Goal: Obtain resource: Obtain resource

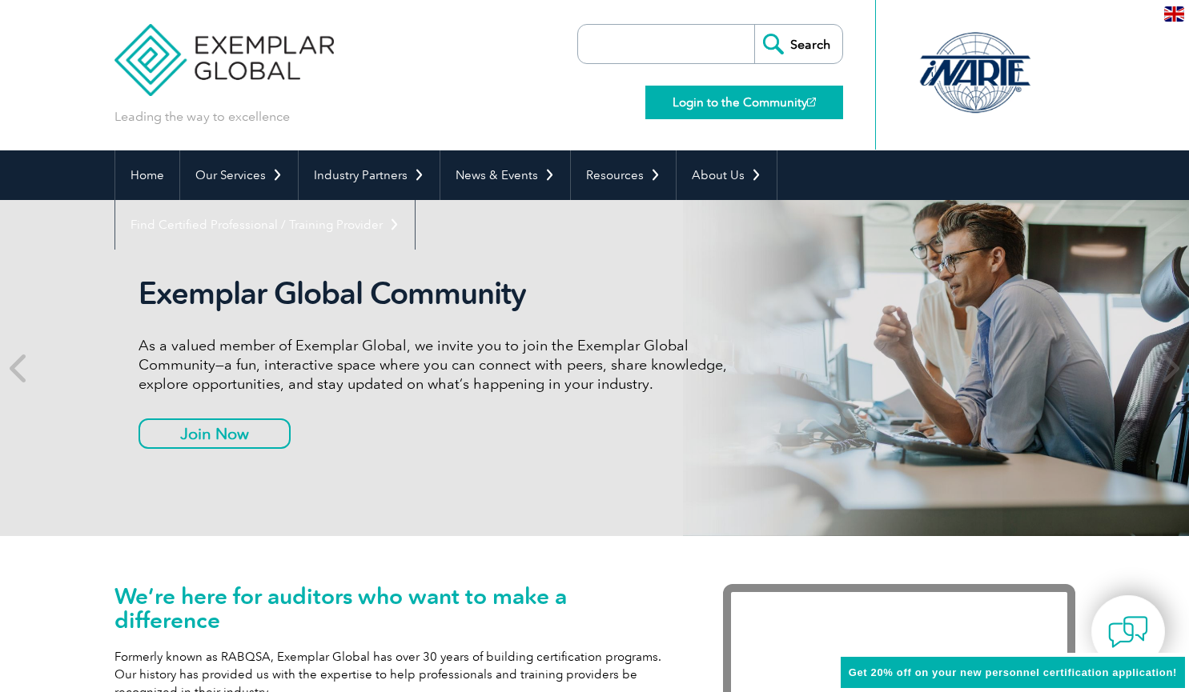
click at [755, 105] on link "Login to the Community" at bounding box center [744, 103] width 198 height 34
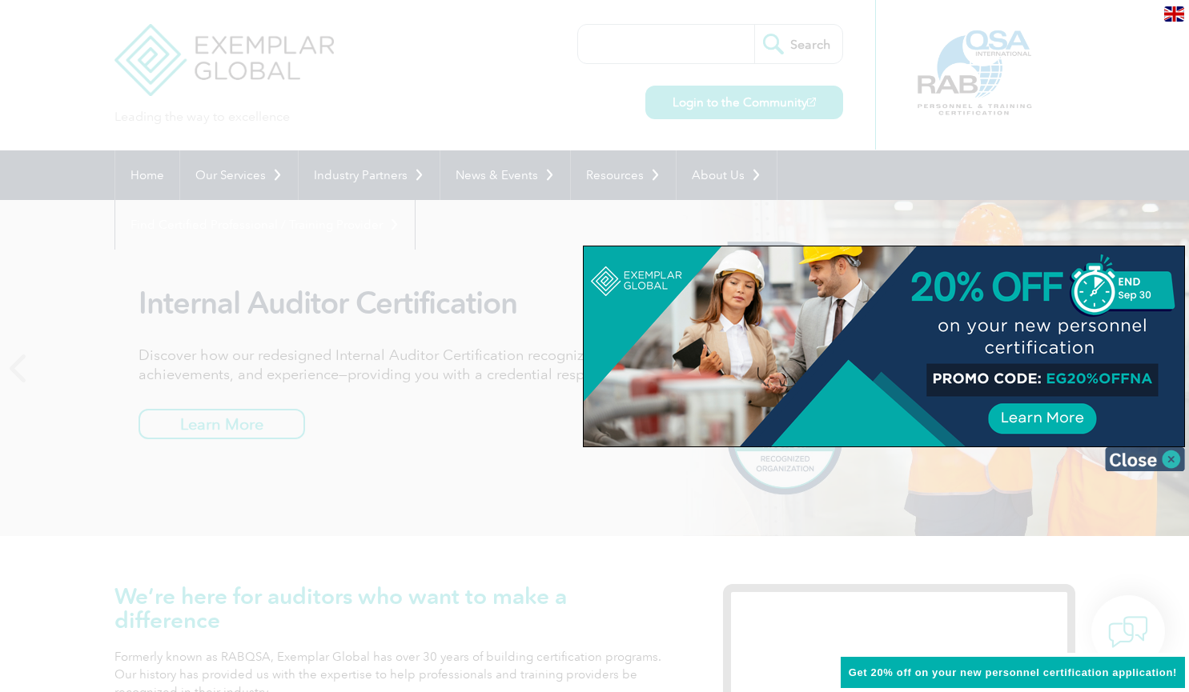
click at [1138, 464] on img at bounding box center [1145, 460] width 80 height 24
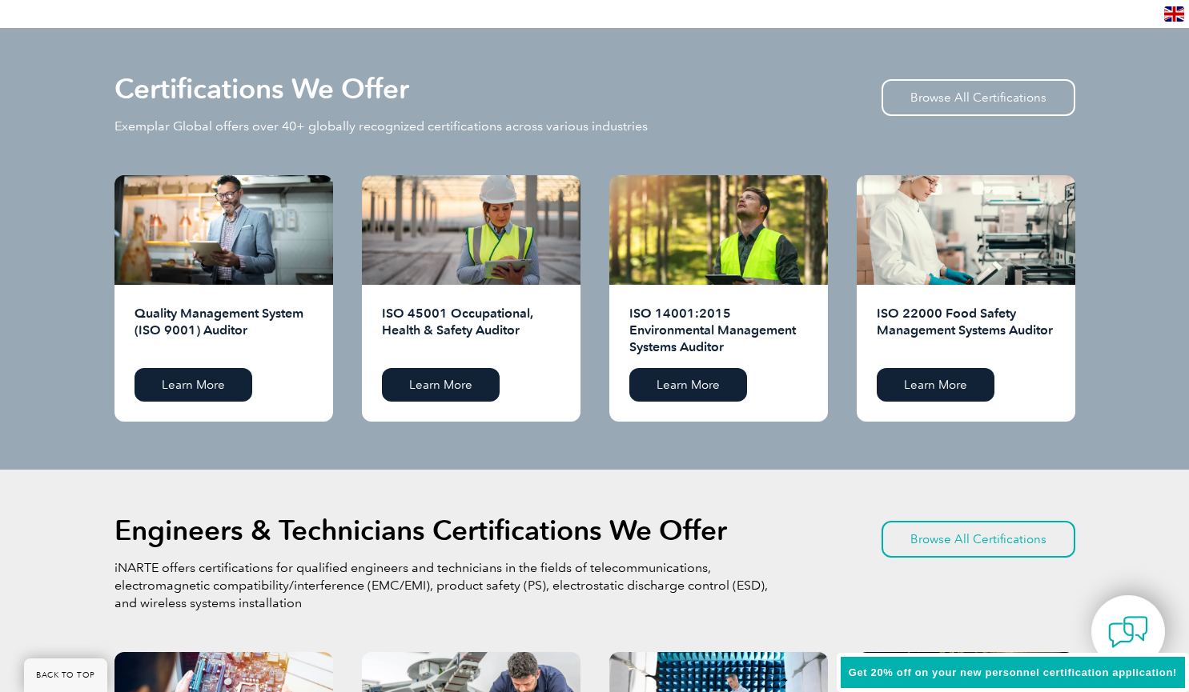
scroll to position [1563, 0]
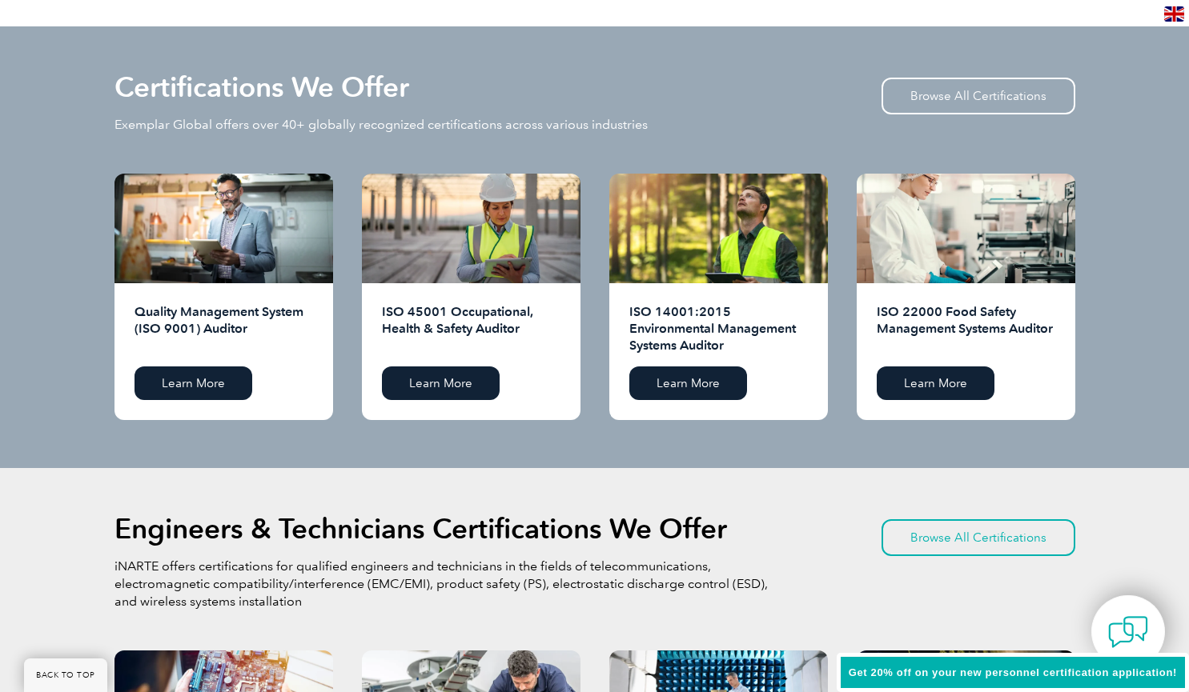
click at [181, 355] on div "Quality Management System (ISO 9001) Auditor Learn More" at bounding box center [223, 351] width 219 height 137
click at [187, 386] on link "Learn More" at bounding box center [193, 384] width 118 height 34
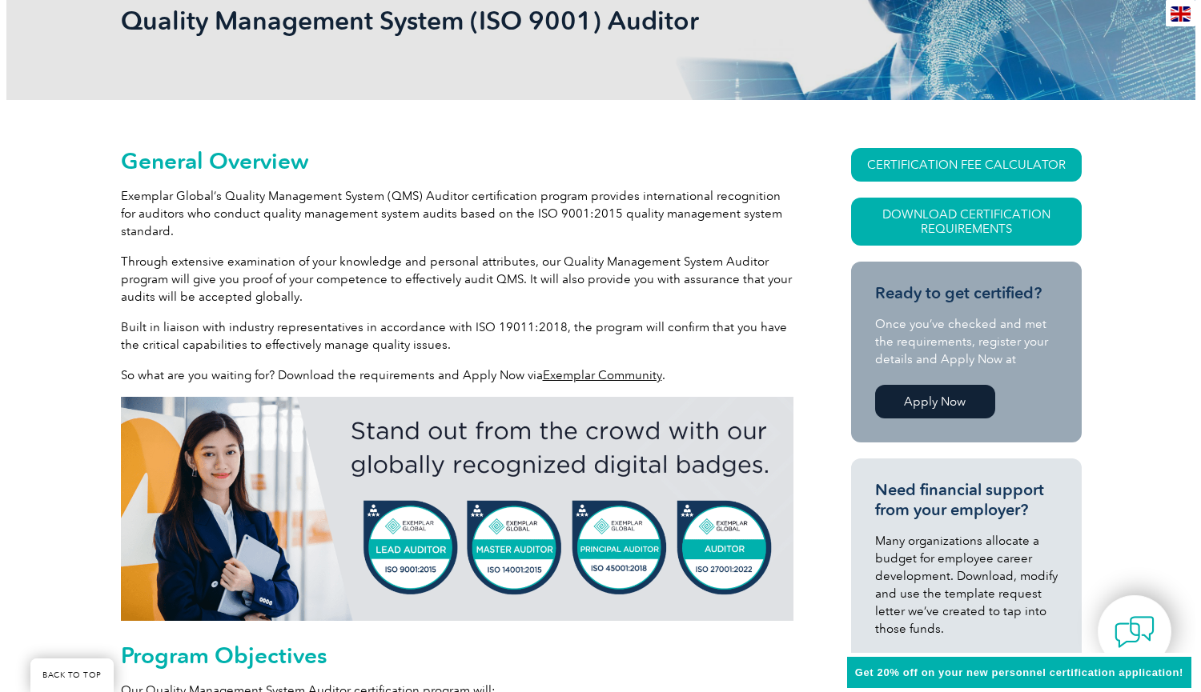
scroll to position [260, 0]
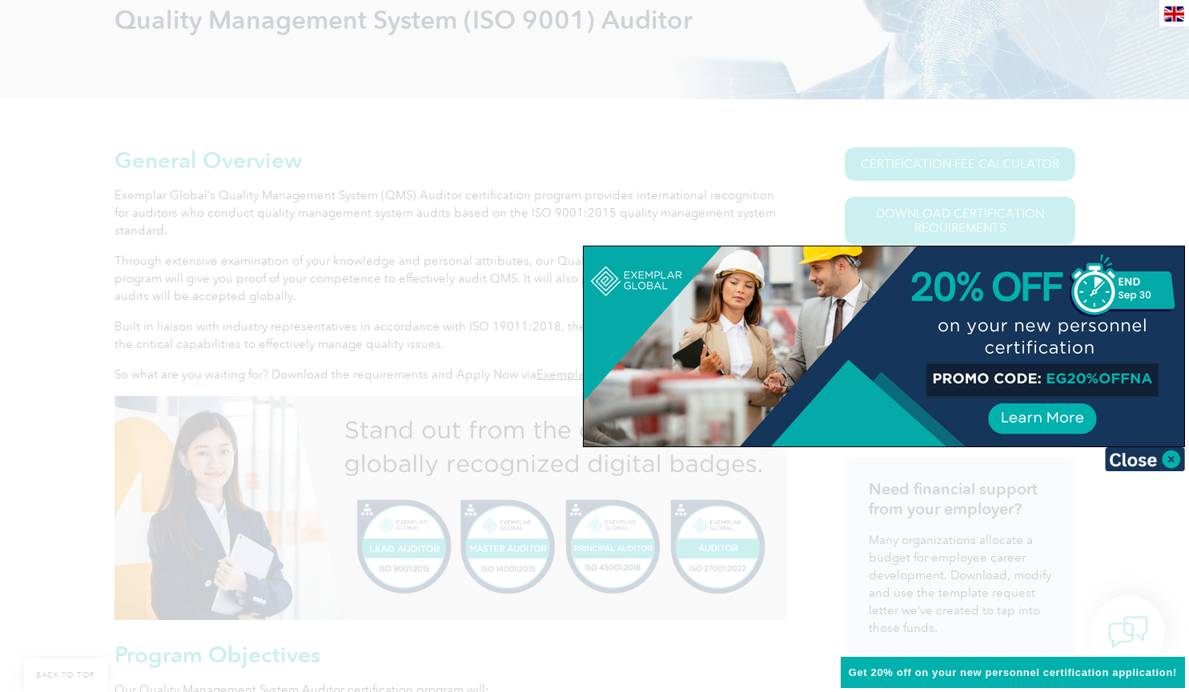
click at [1147, 466] on img at bounding box center [1145, 460] width 80 height 24
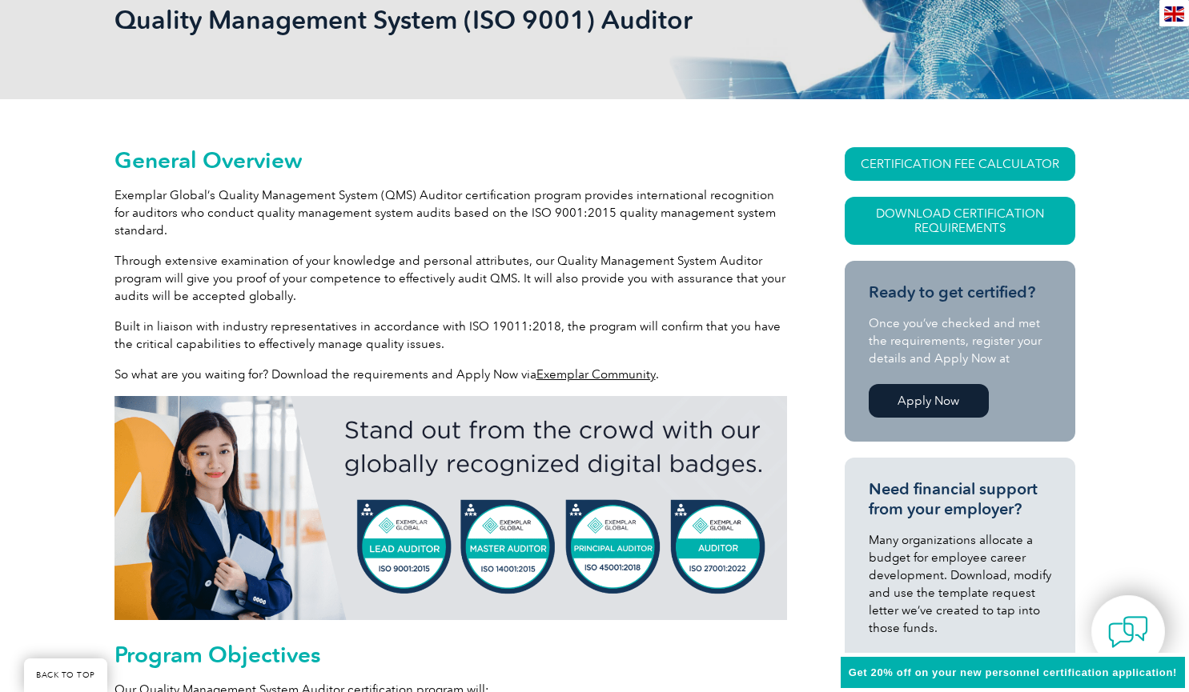
click at [917, 170] on link "CERTIFICATION FEE CALCULATOR" at bounding box center [960, 164] width 231 height 34
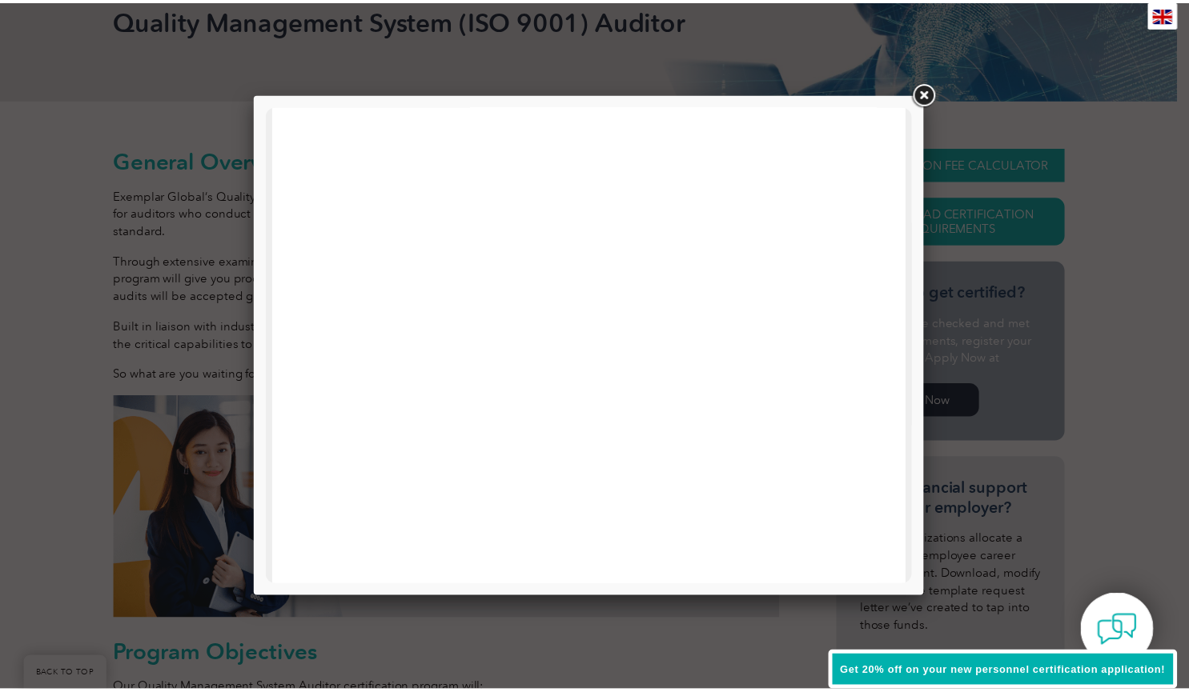
scroll to position [299, 0]
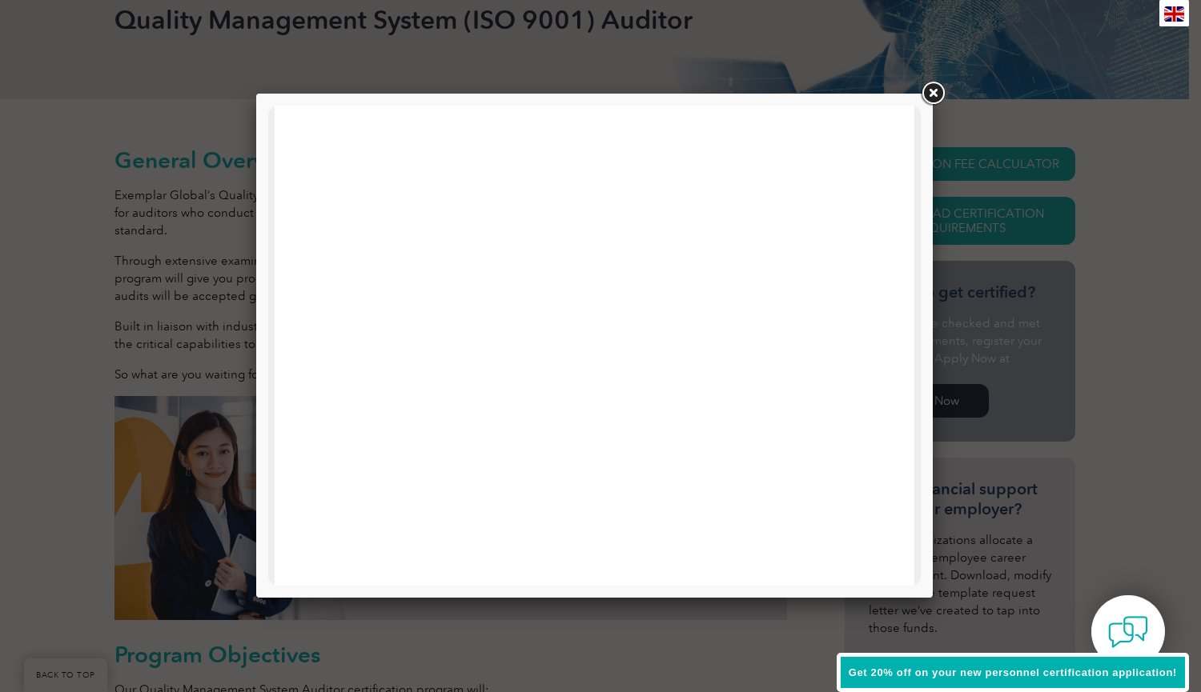
click at [937, 90] on link at bounding box center [932, 93] width 29 height 29
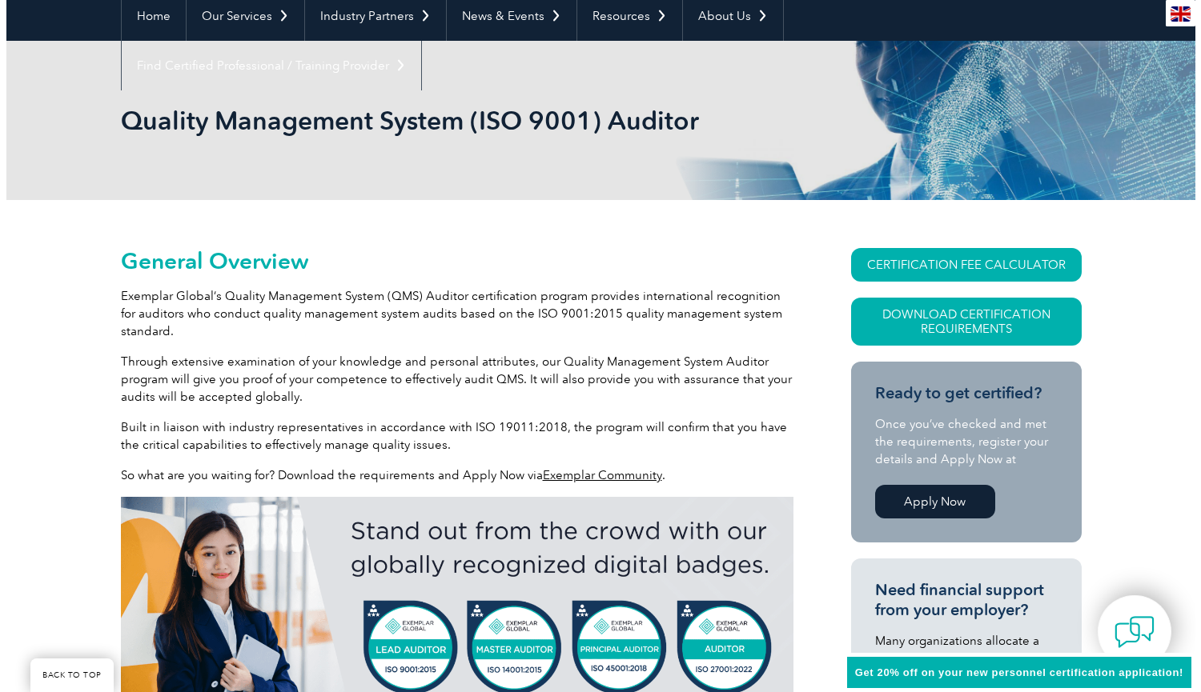
scroll to position [159, 0]
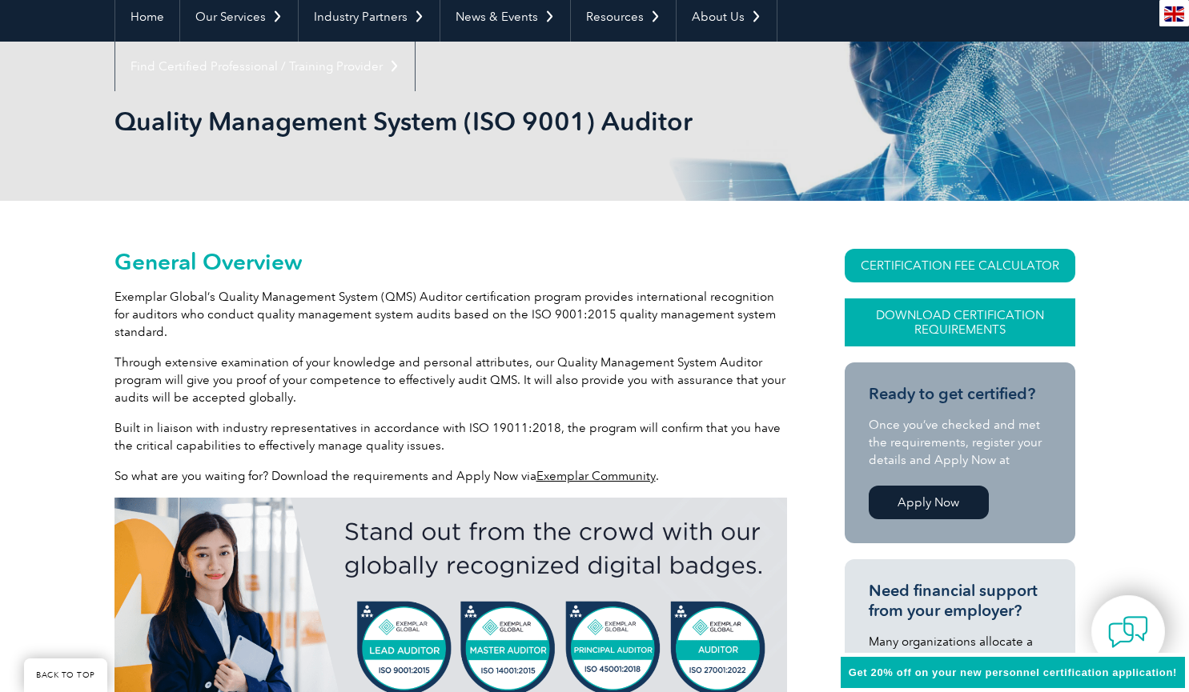
click at [921, 323] on link "Download Certification Requirements" at bounding box center [960, 323] width 231 height 48
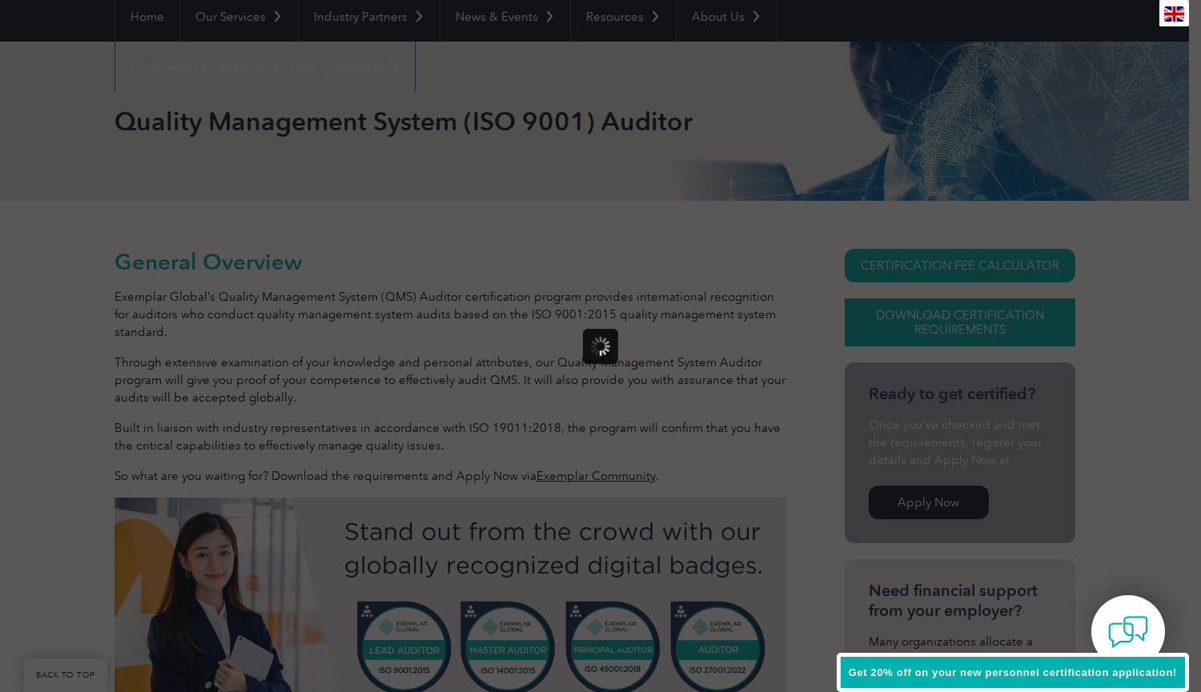
scroll to position [0, 0]
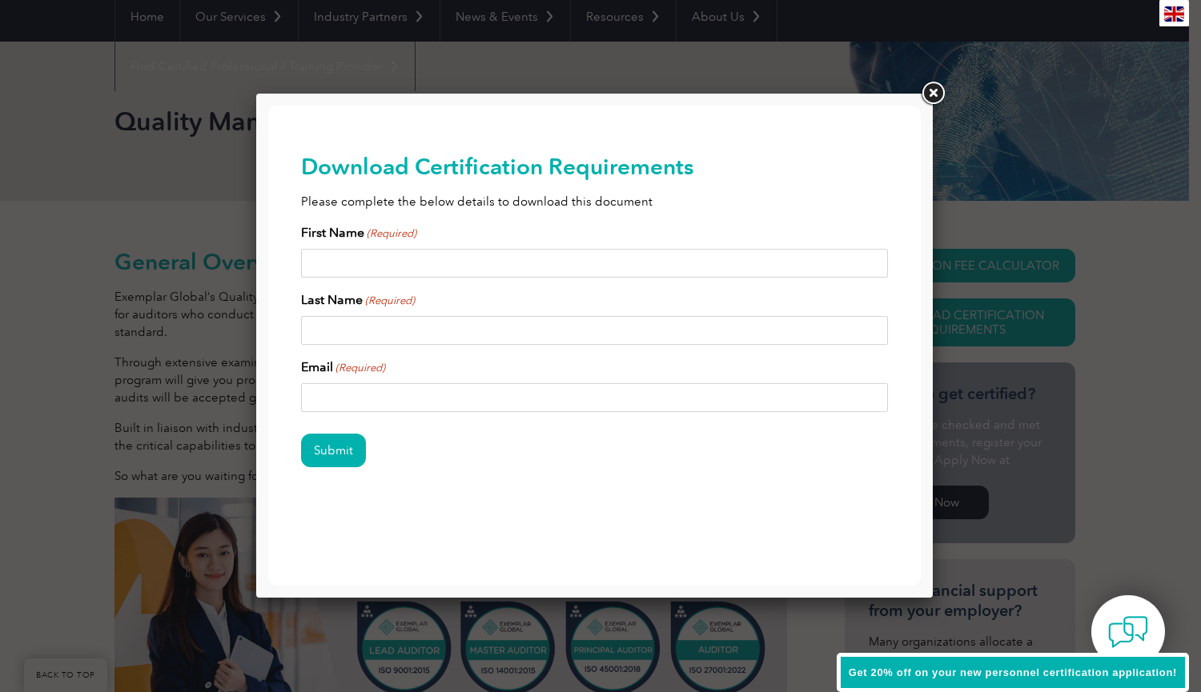
click at [336, 265] on input "First Name (Required)" at bounding box center [595, 263] width 588 height 29
type input "Samantha"
type input "Kaplan"
click at [330, 400] on input "Email (Required)" at bounding box center [595, 397] width 588 height 29
type input "samantha.kaplan311@gmail.com"
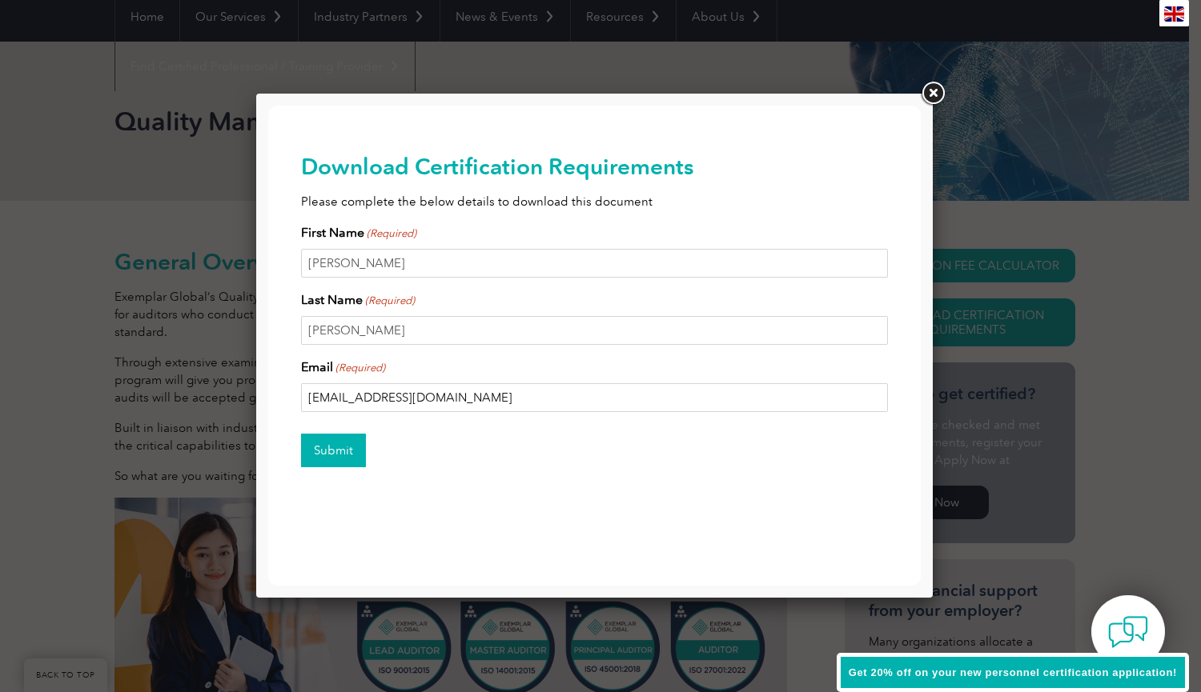
click at [339, 455] on input "Submit" at bounding box center [333, 451] width 65 height 34
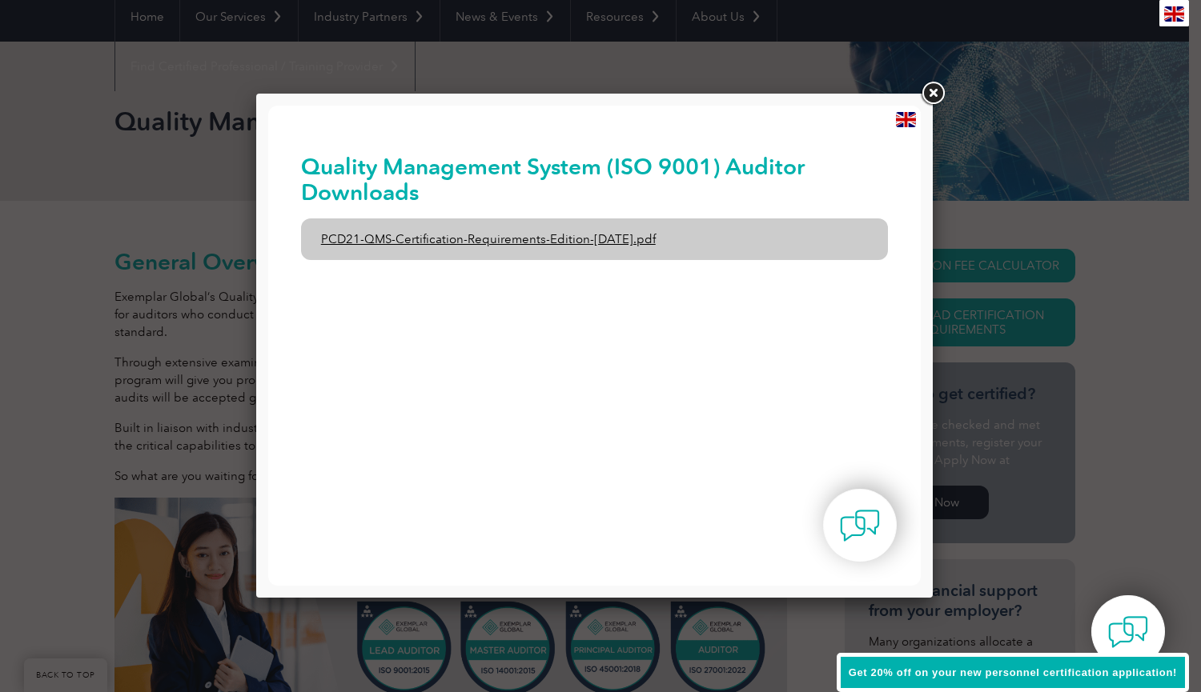
click at [381, 239] on link "PCD21-QMS-Certification-Requirements-Edition-2-April-2022.pdf" at bounding box center [595, 240] width 588 height 42
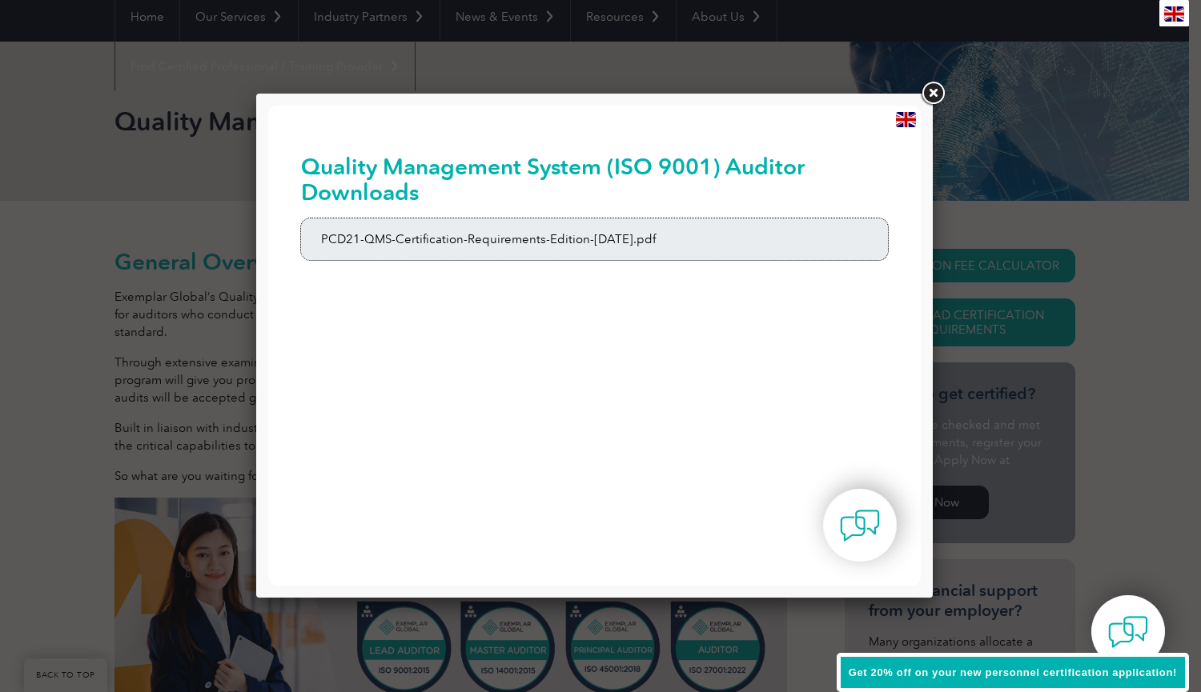
click at [933, 87] on link at bounding box center [932, 93] width 29 height 29
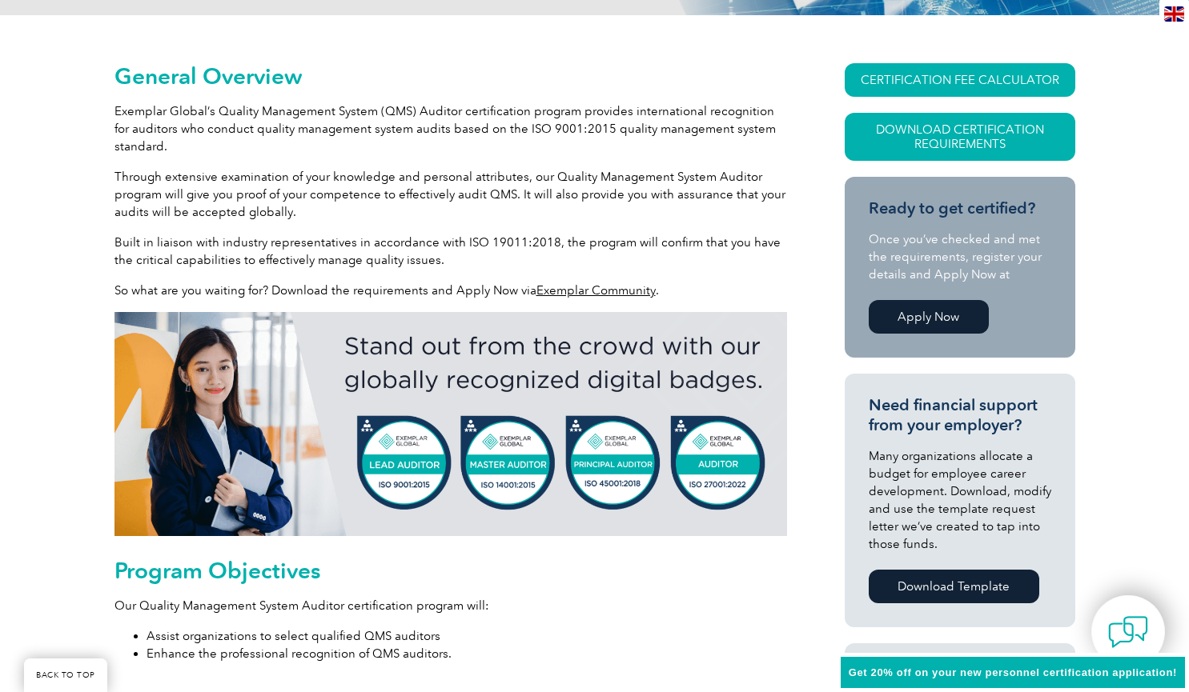
scroll to position [346, 0]
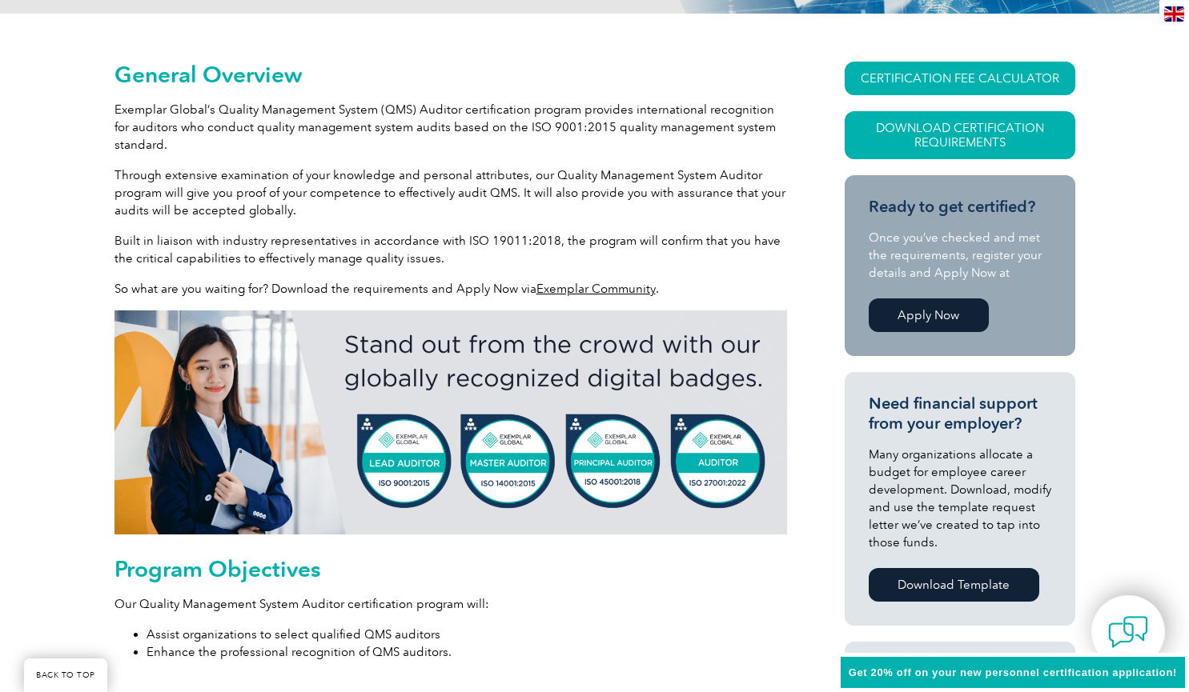
click at [913, 299] on link "Apply Now" at bounding box center [929, 316] width 120 height 34
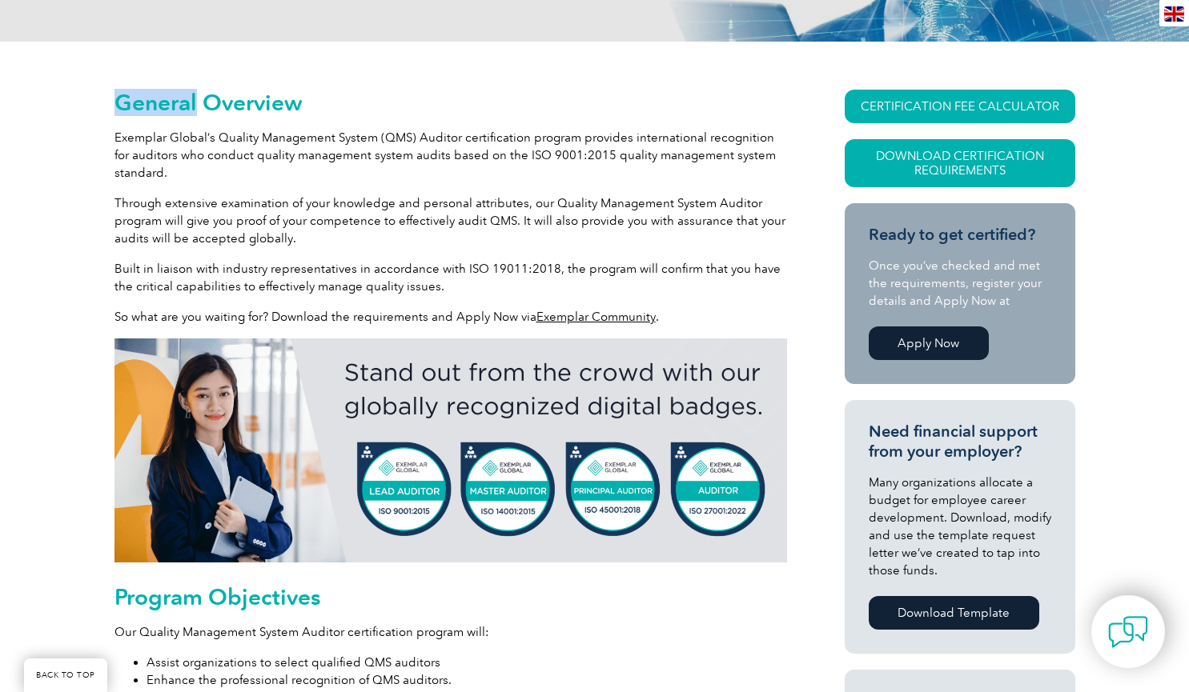
scroll to position [319, 0]
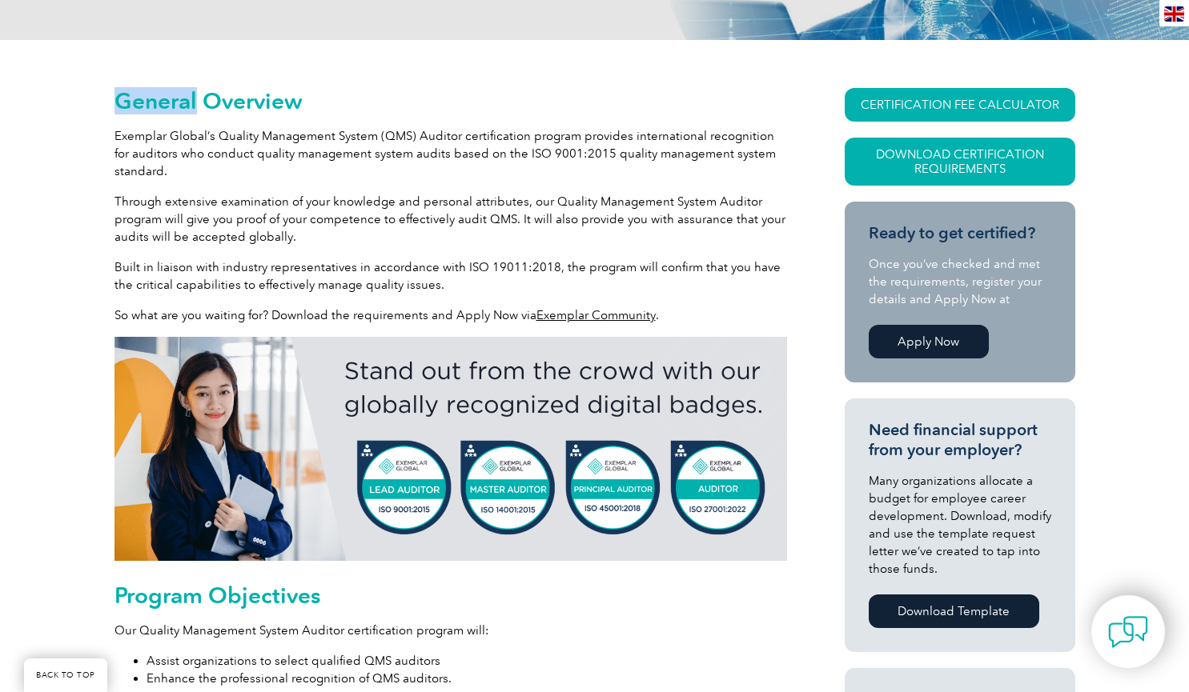
click at [933, 327] on link "Apply Now" at bounding box center [929, 342] width 120 height 34
